Goal: Task Accomplishment & Management: Manage account settings

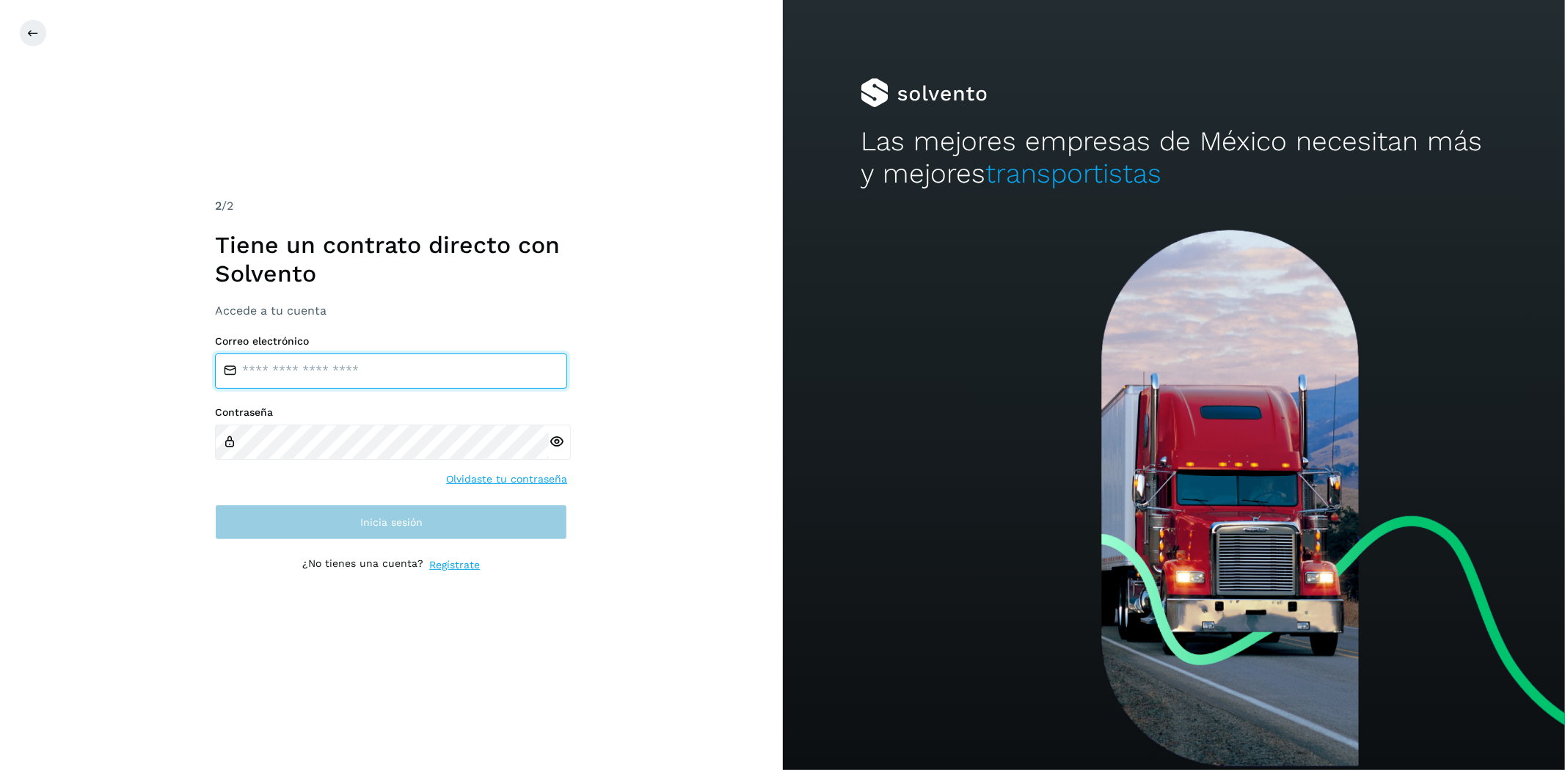
type input "**********"
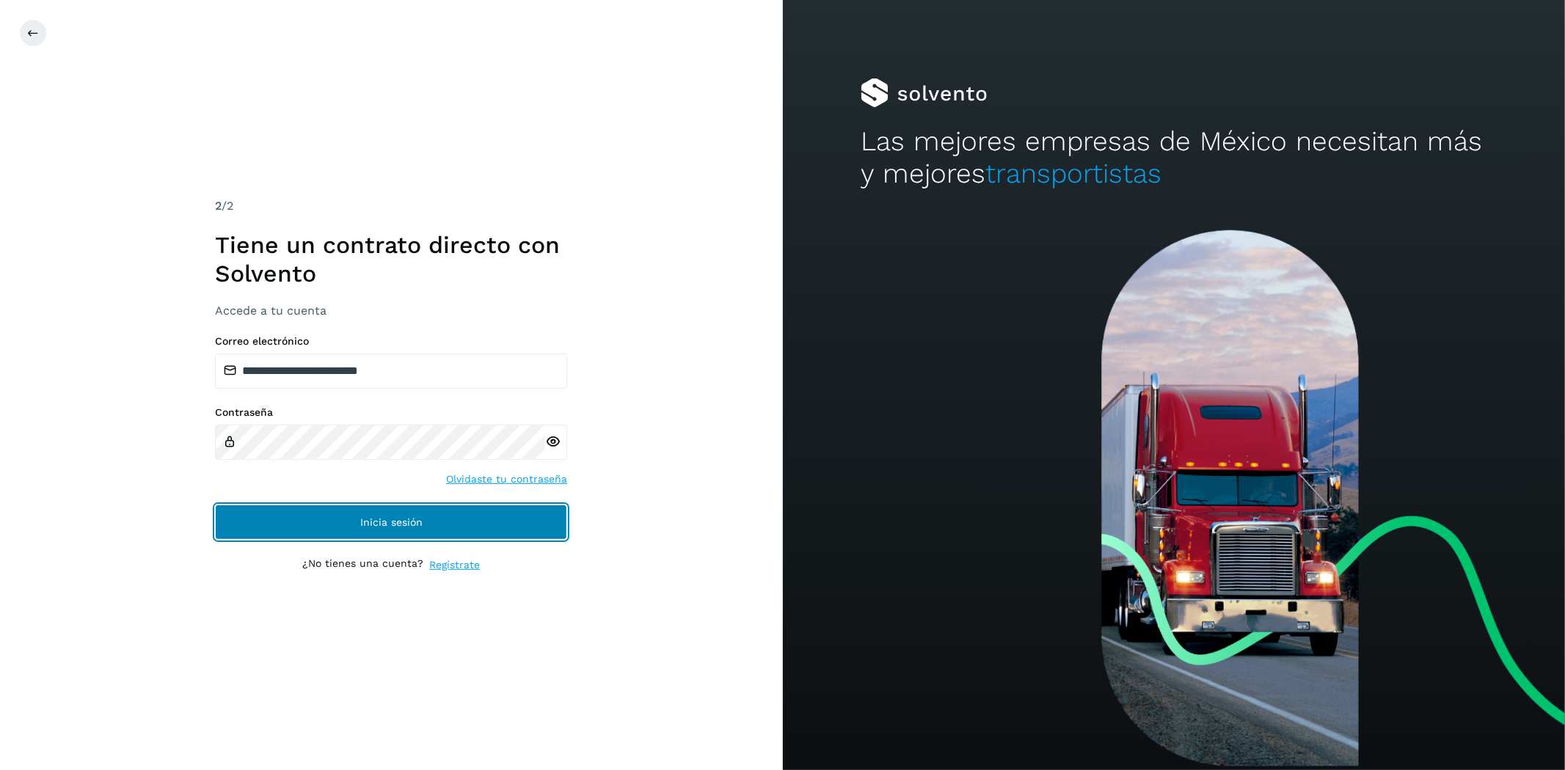
click at [390, 537] on button "Inicia sesión" at bounding box center [391, 522] width 352 height 35
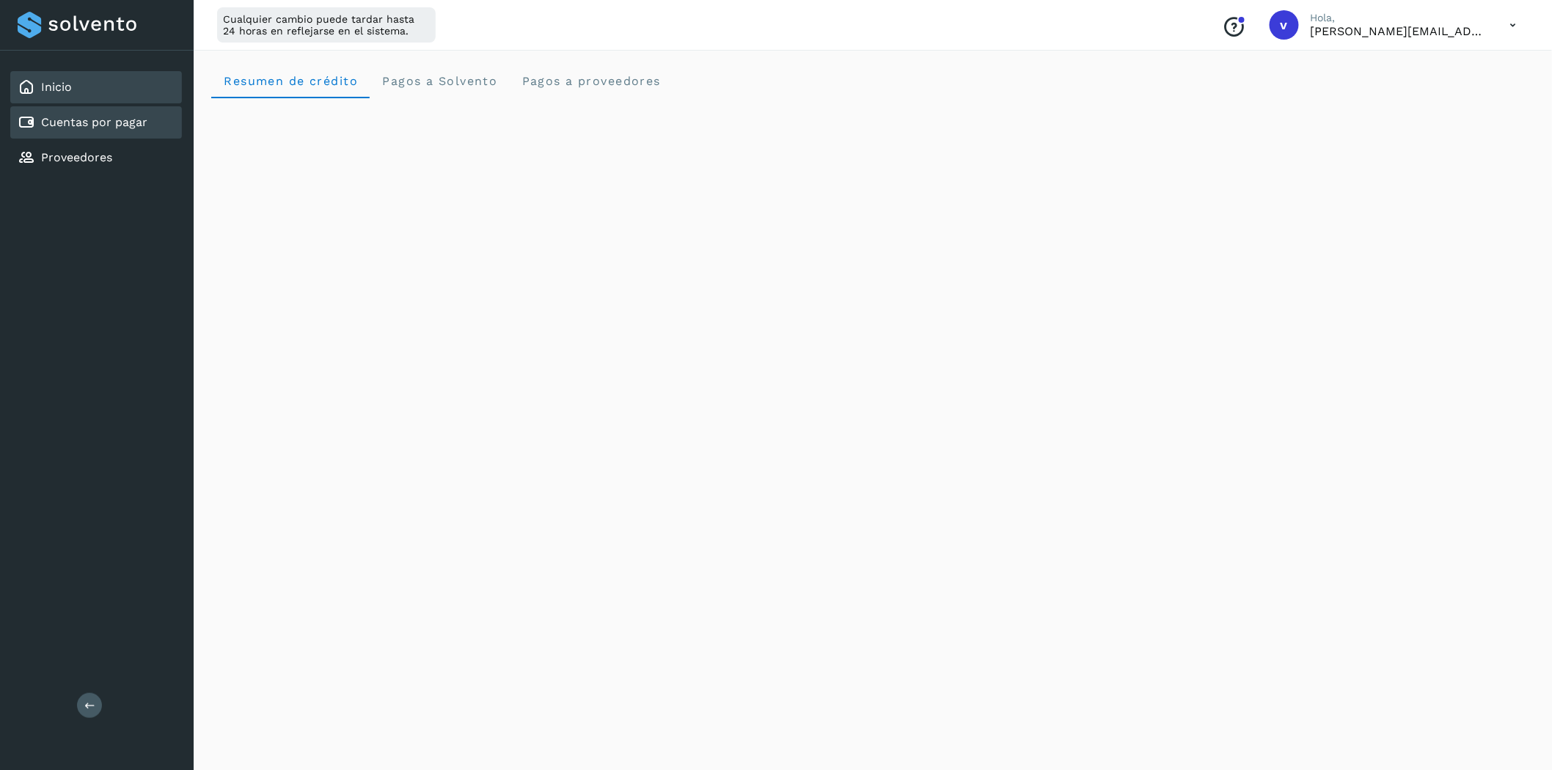
click at [85, 116] on link "Cuentas por pagar" at bounding box center [94, 122] width 106 height 14
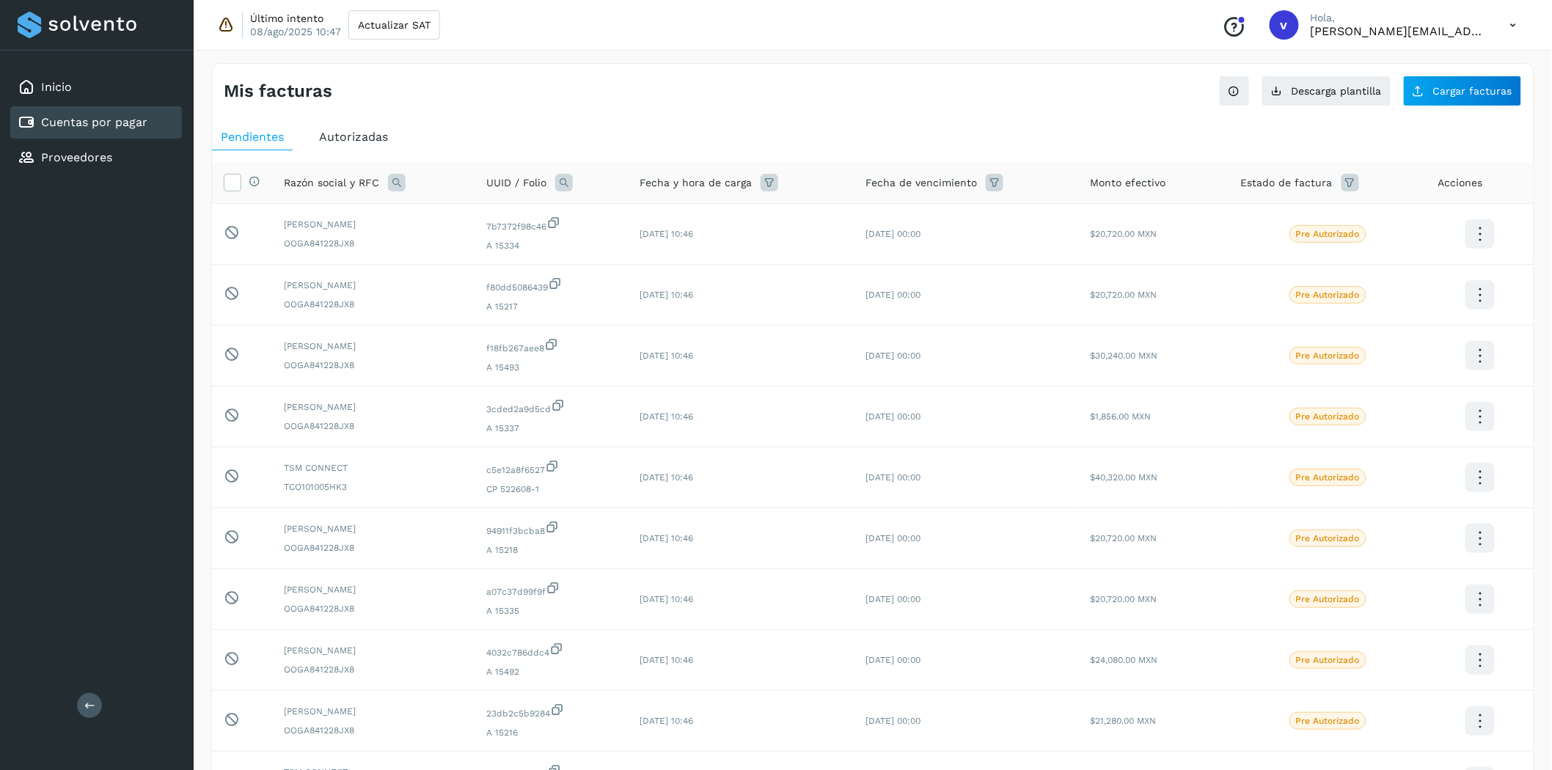
drag, startPoint x: 358, startPoint y: 129, endPoint x: 340, endPoint y: 98, distance: 35.9
click at [341, 99] on div "Mis facturas Ver instrucciones para cargar Facturas Descarga plantilla Cargar f…" at bounding box center [873, 491] width 1324 height 857
click at [88, 158] on link "Proveedores" at bounding box center [76, 157] width 71 height 14
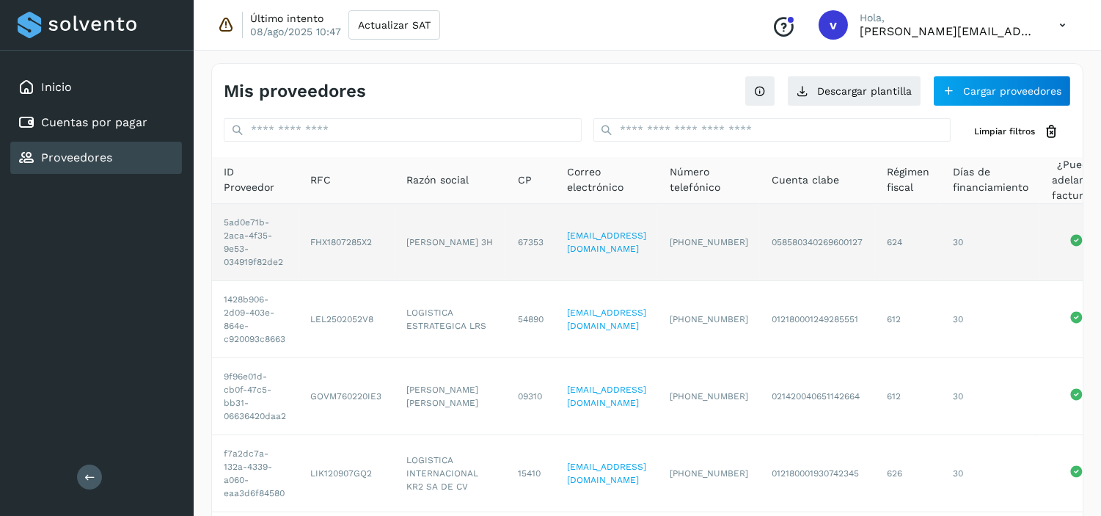
click at [556, 242] on td "[EMAIL_ADDRESS][DOMAIN_NAME]" at bounding box center [606, 242] width 103 height 77
